Goal: Task Accomplishment & Management: Use online tool/utility

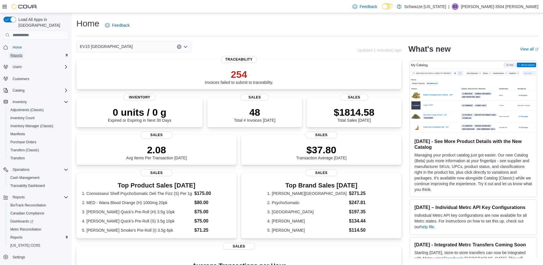
click at [14, 53] on span "Reports" at bounding box center [16, 55] width 12 height 5
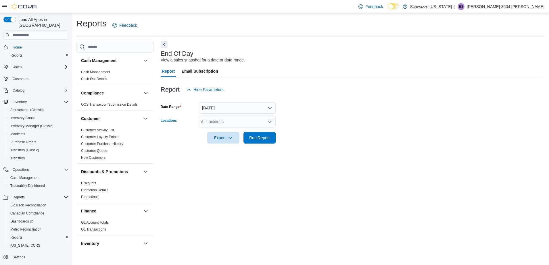
click at [229, 122] on div "All Locations" at bounding box center [237, 121] width 77 height 11
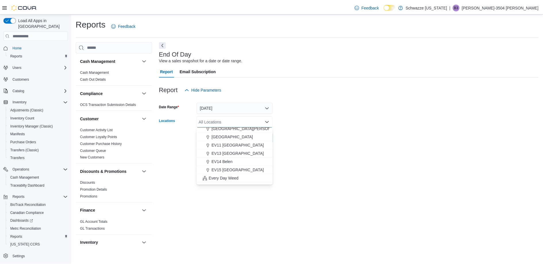
scroll to position [87, 0]
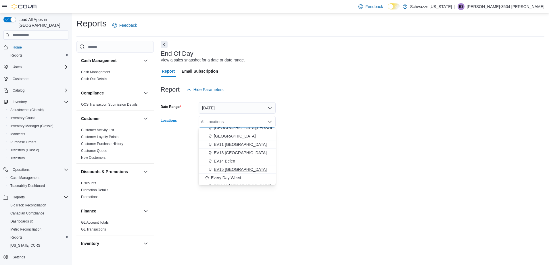
click at [248, 167] on span "EV15 [GEOGRAPHIC_DATA]" at bounding box center [240, 170] width 53 height 6
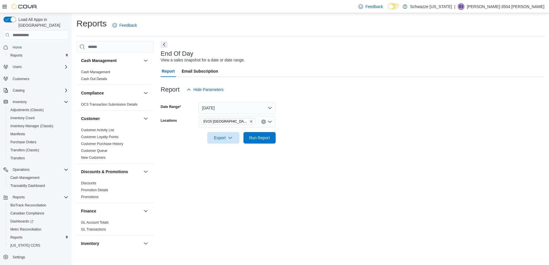
click at [308, 146] on div at bounding box center [353, 147] width 384 height 7
click at [260, 139] on span "Run Report" at bounding box center [259, 138] width 21 height 6
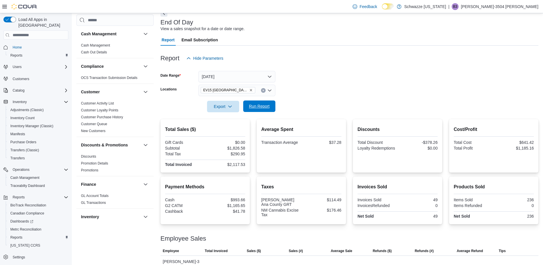
scroll to position [99, 0]
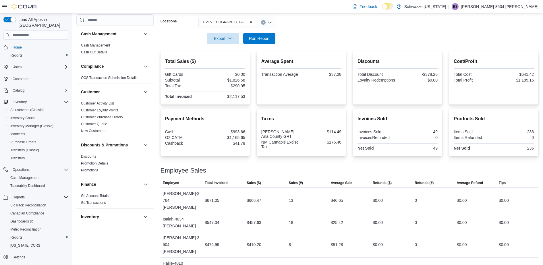
click at [251, 136] on div "Payment Methods Cash $993.66 G2 CATM $1,165.65 Cashback $41.78 Taxes [PERSON_NA…" at bounding box center [350, 133] width 378 height 48
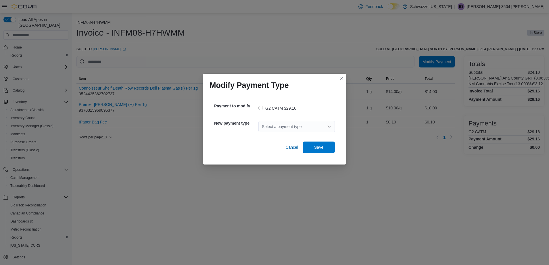
click at [292, 128] on div "Select a payment type" at bounding box center [296, 126] width 76 height 11
click at [287, 135] on span "Cash" at bounding box center [300, 137] width 63 height 6
click at [327, 149] on span "Save" at bounding box center [318, 146] width 25 height 11
click at [269, 126] on div "Select a payment type" at bounding box center [296, 126] width 76 height 11
click at [274, 138] on span "G2 CATM" at bounding box center [300, 137] width 63 height 6
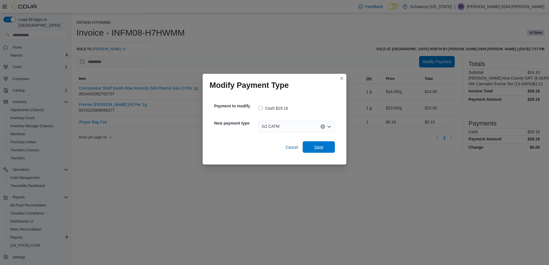
click at [309, 143] on span "Save" at bounding box center [318, 146] width 25 height 11
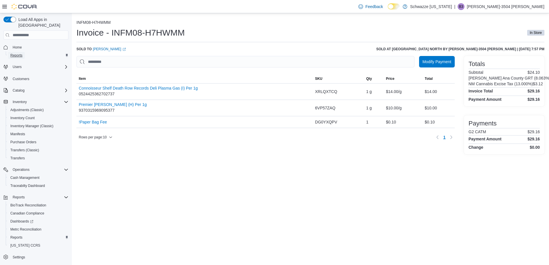
click at [16, 53] on span "Reports" at bounding box center [16, 55] width 12 height 5
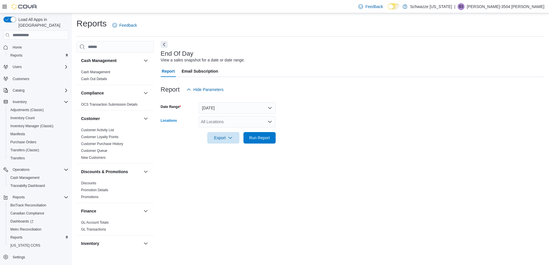
click at [230, 121] on div "All Locations" at bounding box center [237, 121] width 77 height 11
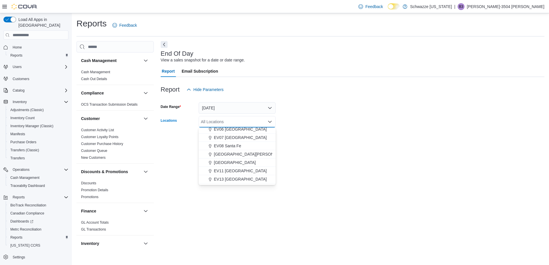
scroll to position [75, 0]
click at [234, 182] on span "EV15 [GEOGRAPHIC_DATA]" at bounding box center [240, 182] width 53 height 6
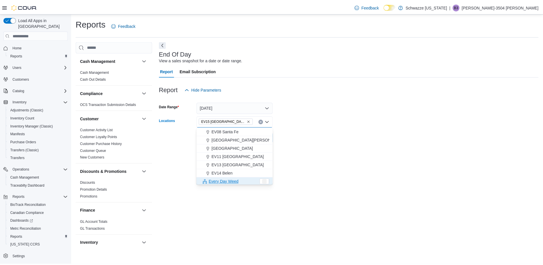
scroll to position [76, 0]
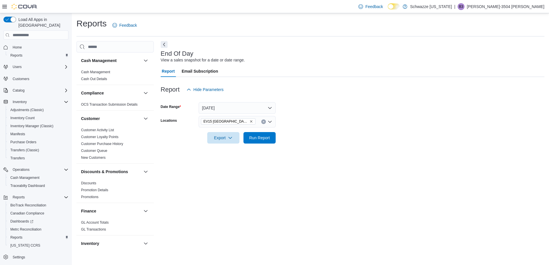
click at [347, 156] on div "End Of Day View a sales snapshot for a date or date range. Report Email Subscri…" at bounding box center [353, 146] width 384 height 210
click at [268, 134] on span "Run Report" at bounding box center [259, 137] width 25 height 11
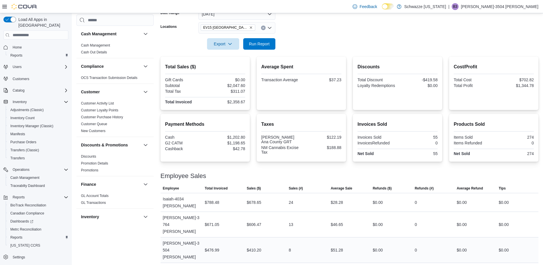
scroll to position [94, 0]
